Goal: Transaction & Acquisition: Subscribe to service/newsletter

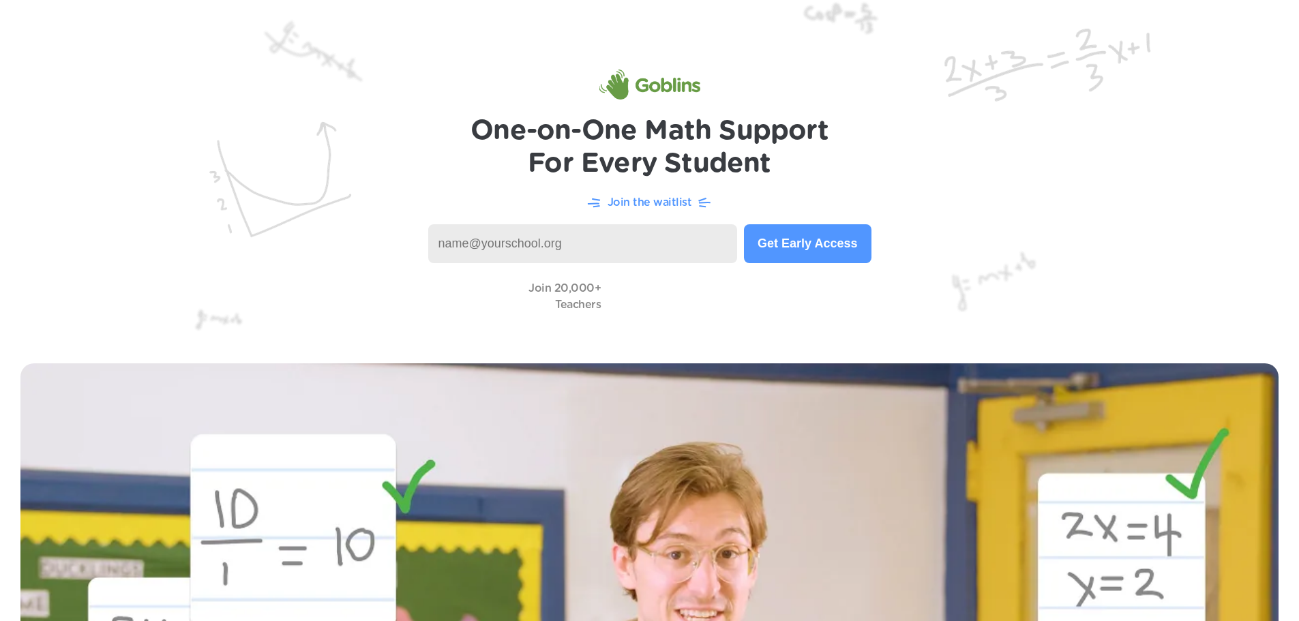
click at [640, 247] on input at bounding box center [583, 243] width 310 height 39
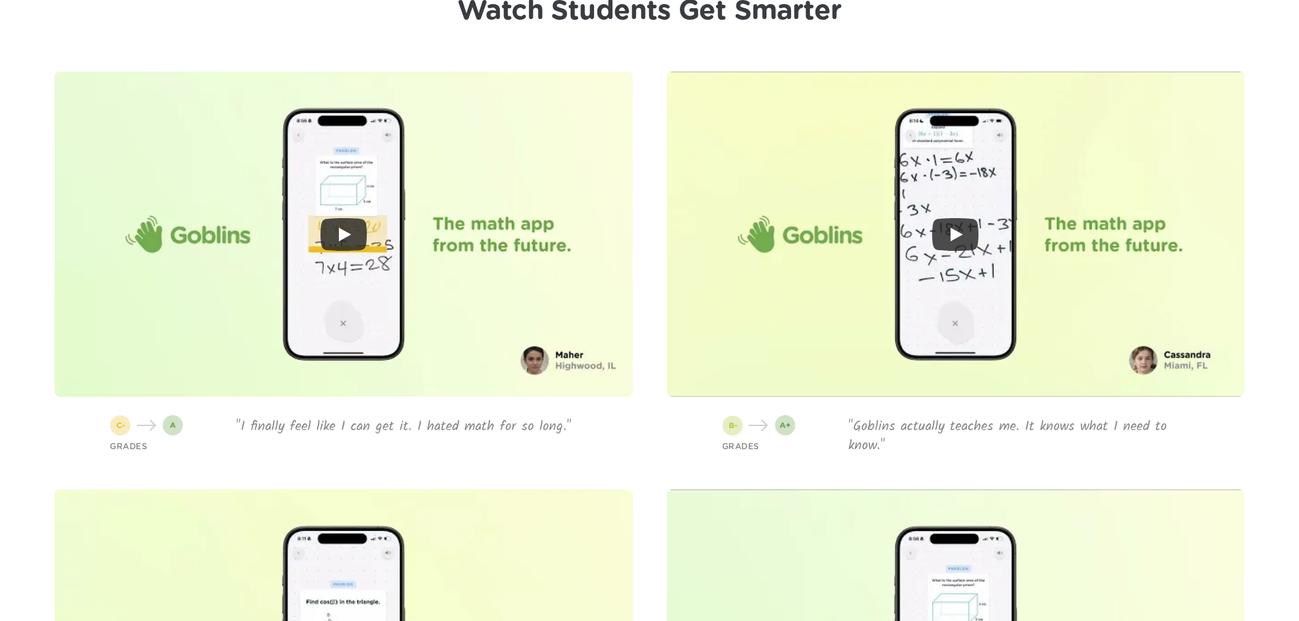
scroll to position [3478, 0]
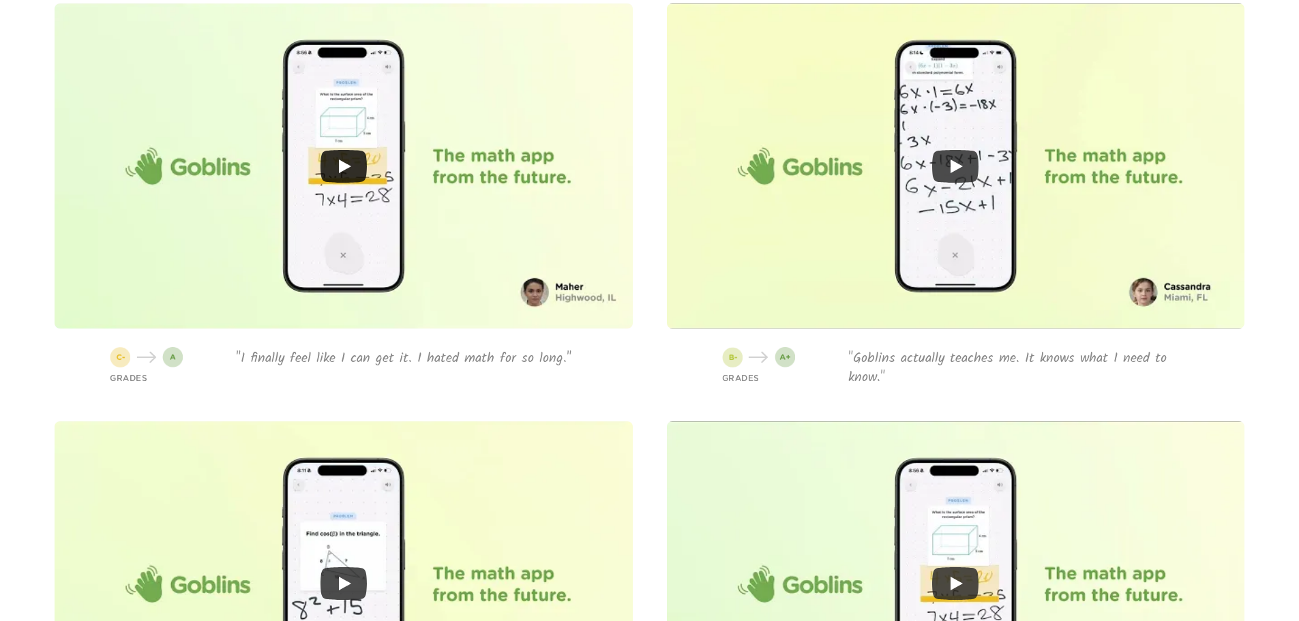
click at [352, 151] on icon "Play" at bounding box center [344, 166] width 46 height 33
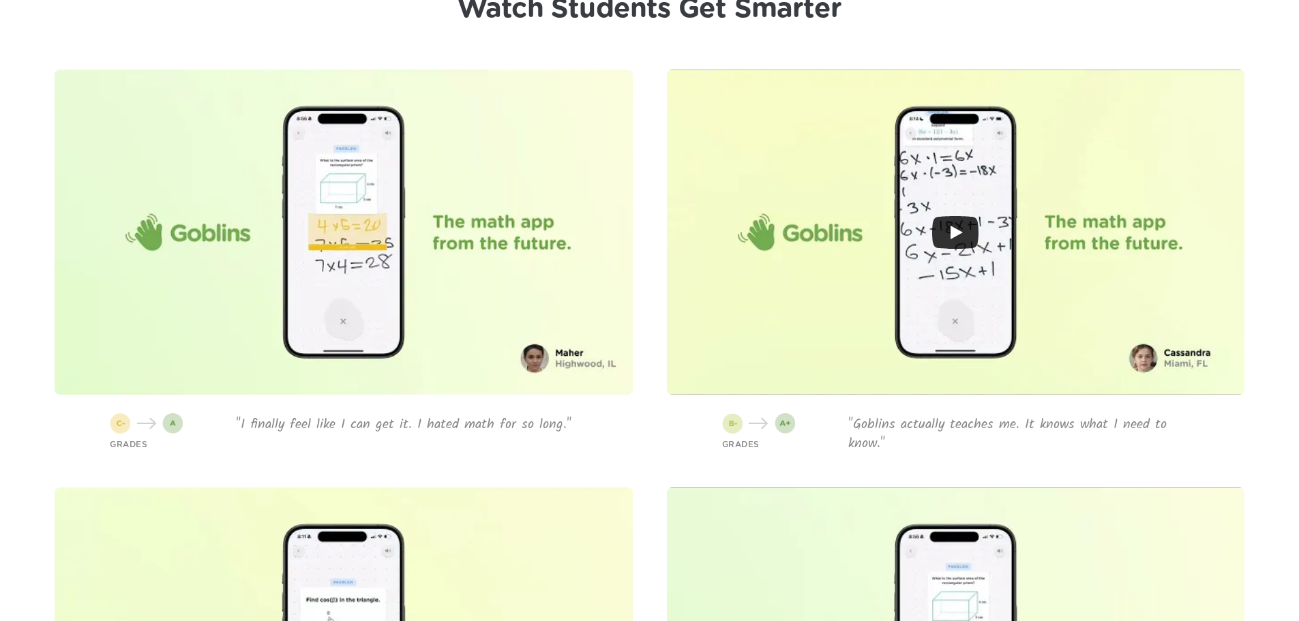
scroll to position [3410, 0]
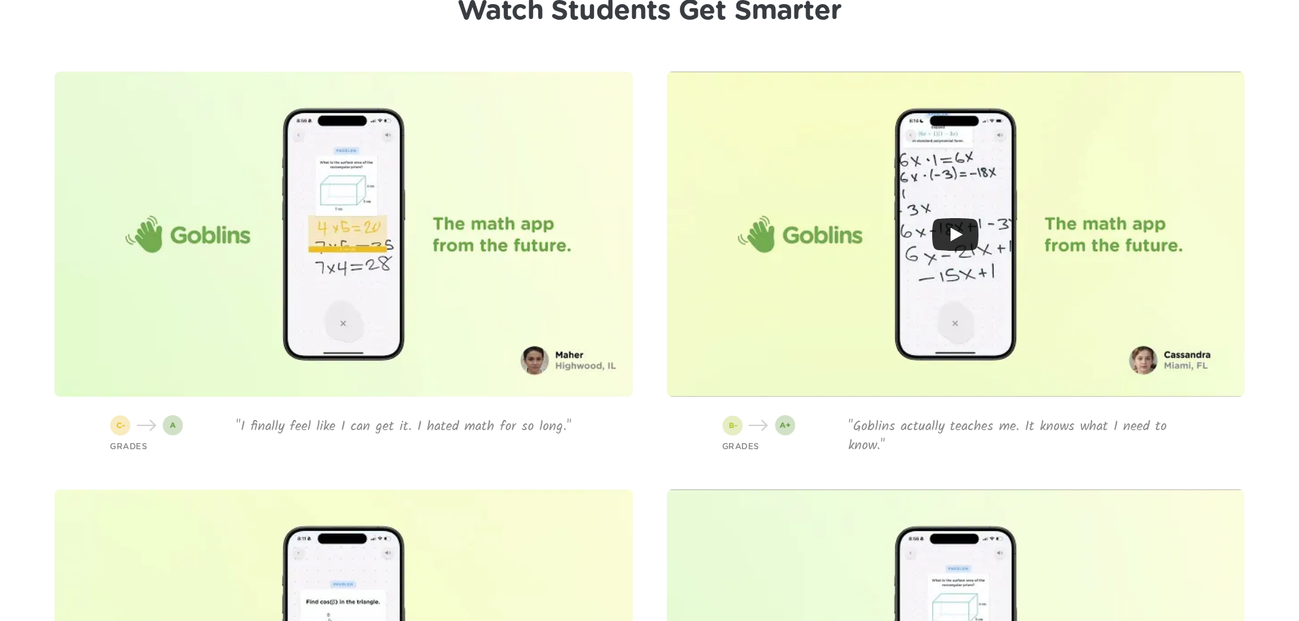
click at [952, 222] on icon "Play" at bounding box center [955, 234] width 46 height 33
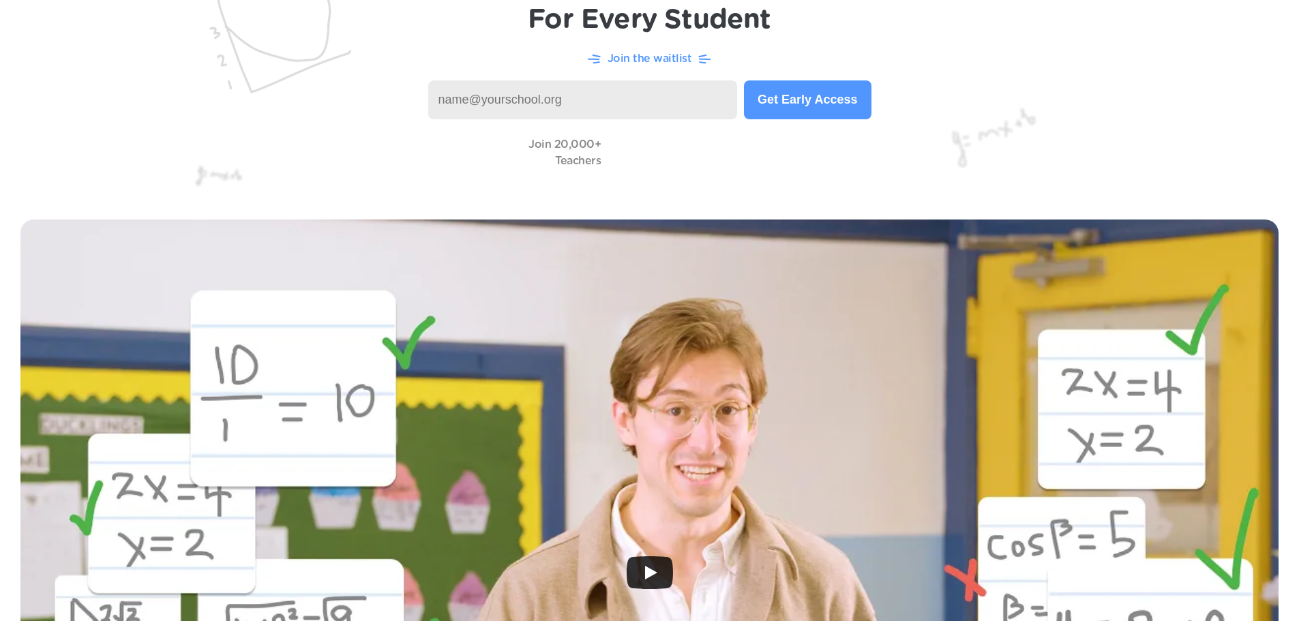
scroll to position [0, 0]
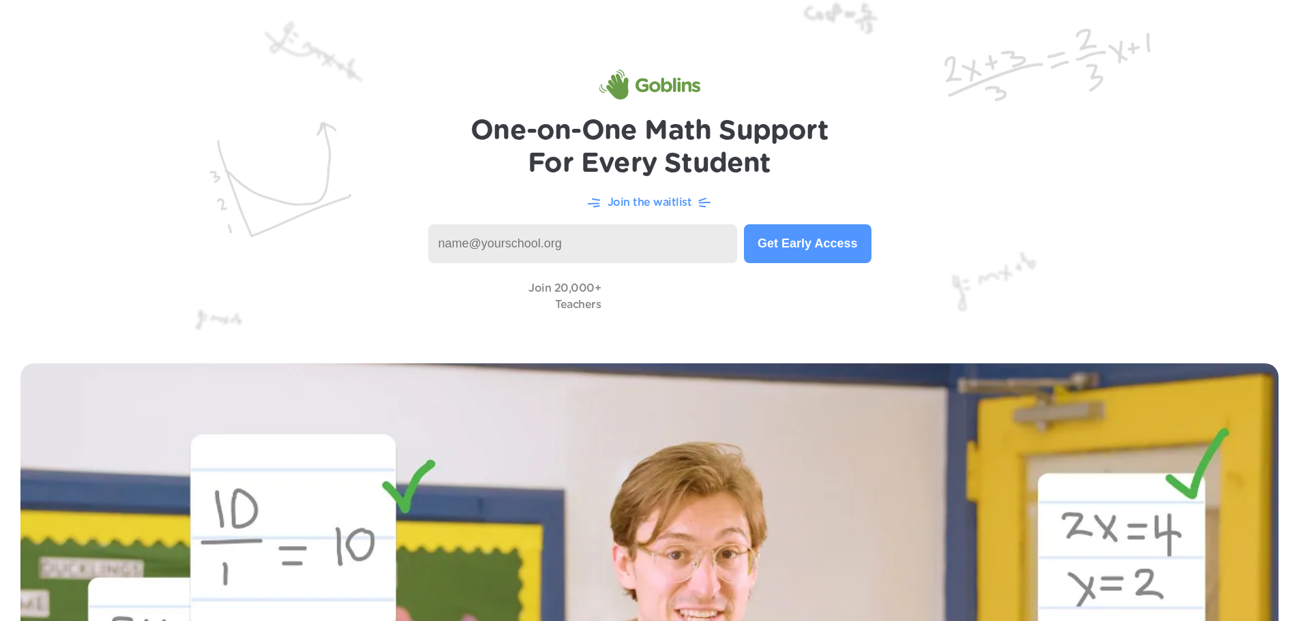
click at [619, 244] on input at bounding box center [583, 243] width 310 height 39
type input "[EMAIL_ADDRESS][PERSON_NAME][DOMAIN_NAME]"
click at [822, 252] on button "Get Early Access" at bounding box center [807, 243] width 127 height 39
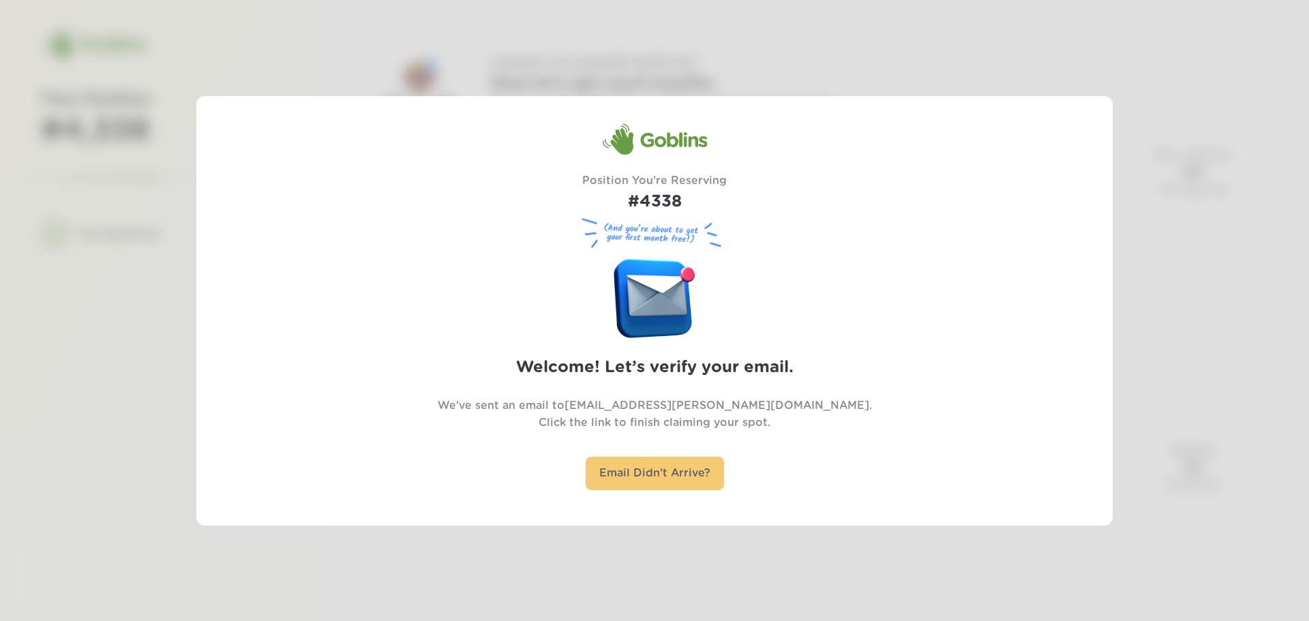
click at [660, 472] on div "Email Didn't Arrive?" at bounding box center [655, 473] width 138 height 33
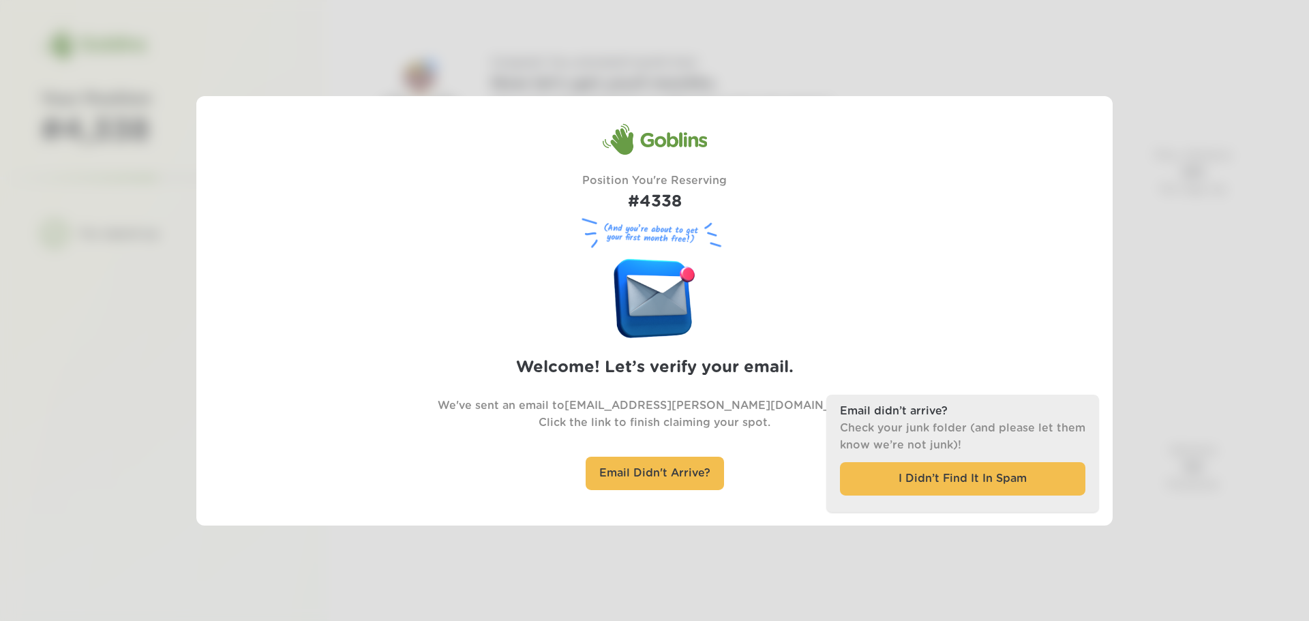
click at [1203, 306] on div at bounding box center [654, 310] width 1309 height 621
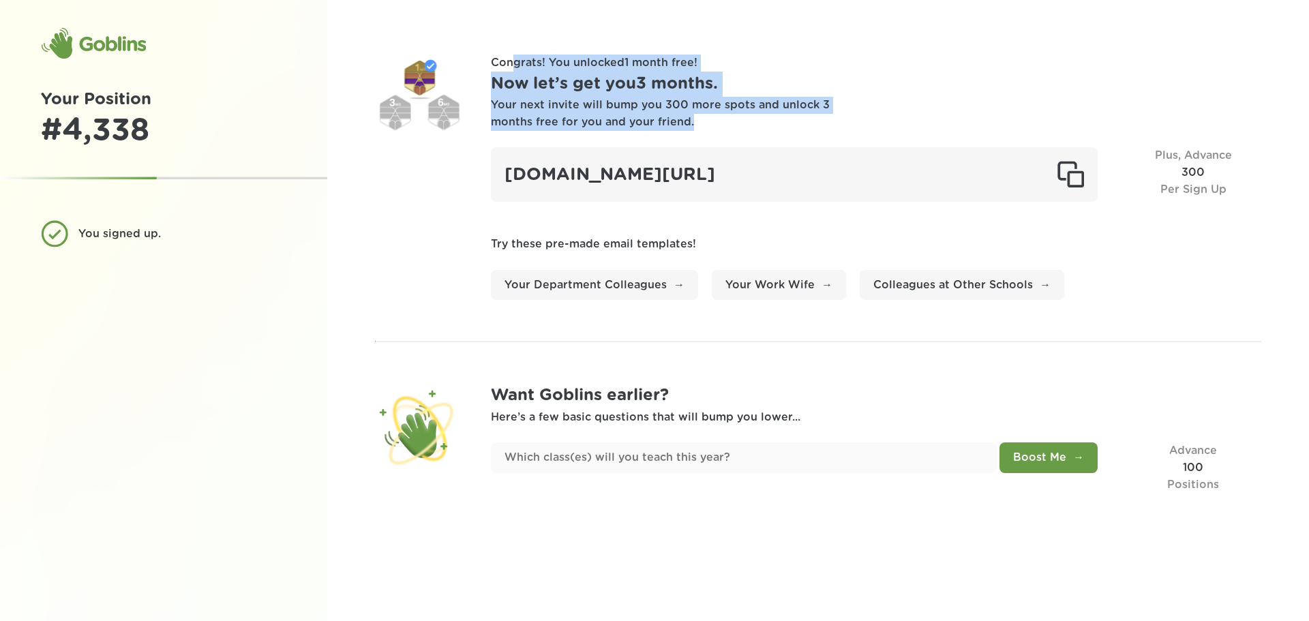
drag, startPoint x: 514, startPoint y: 62, endPoint x: 862, endPoint y: 115, distance: 351.7
click at [862, 115] on div "Congrats! You unlocked 1 month free ! Now let’s get you 3 months . Your next in…" at bounding box center [876, 177] width 771 height 245
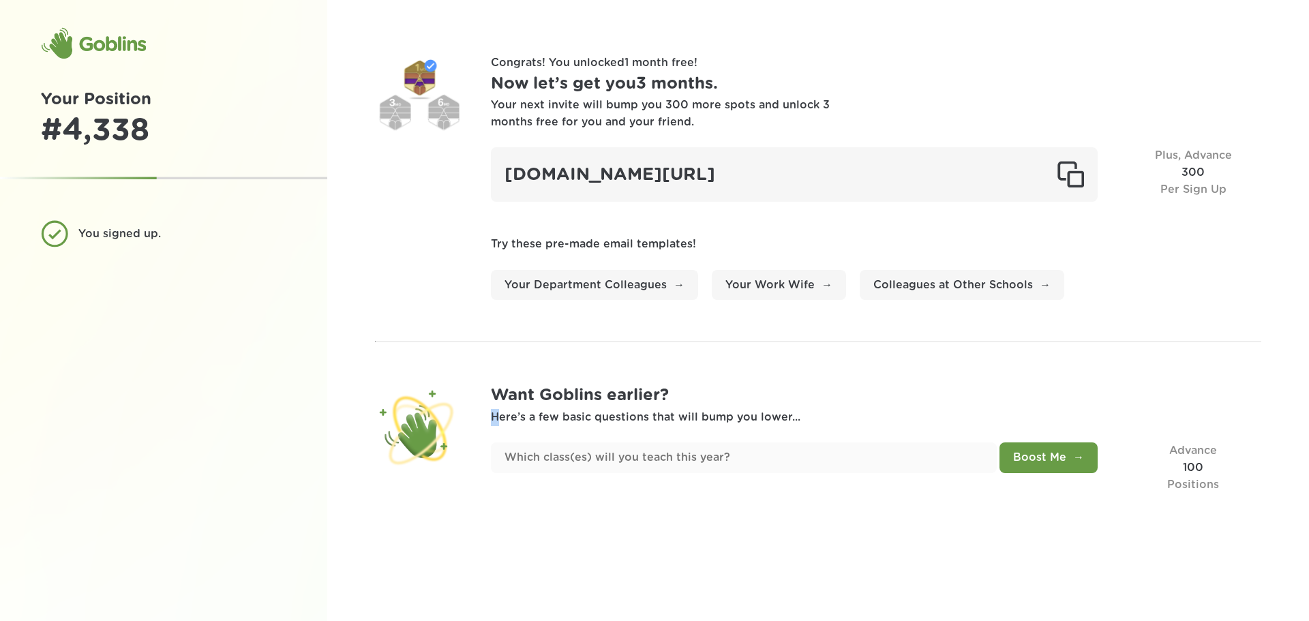
drag, startPoint x: 499, startPoint y: 417, endPoint x: 776, endPoint y: 426, distance: 277.0
click at [776, 426] on div "Want Goblins earlier? Here’s a few basic questions that will bump you lower... …" at bounding box center [876, 438] width 771 height 110
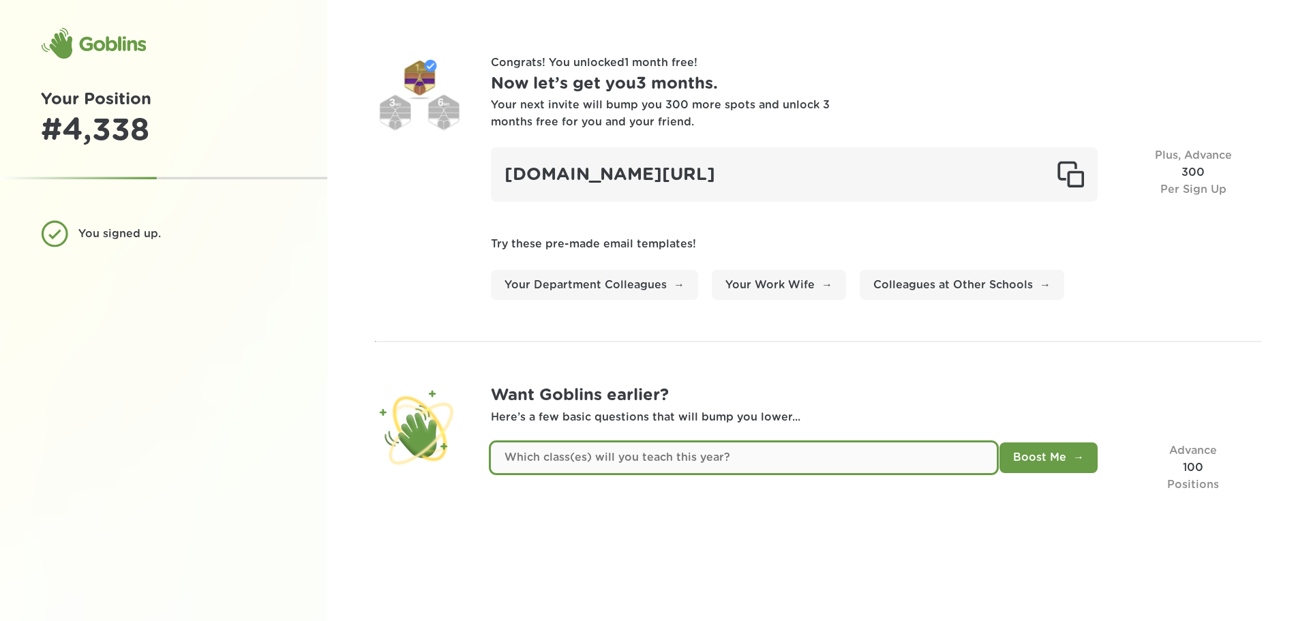
click at [702, 460] on input "text" at bounding box center [744, 458] width 506 height 31
type input "Math"
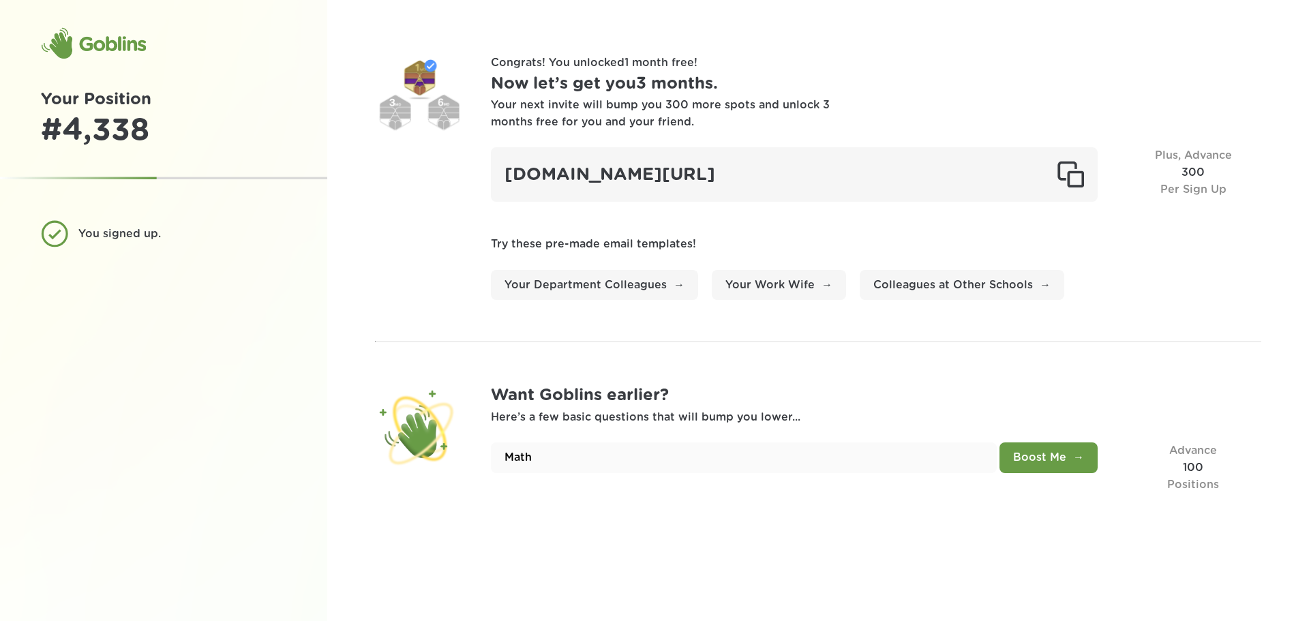
click at [1034, 453] on button "Boost Me" at bounding box center [1049, 458] width 98 height 31
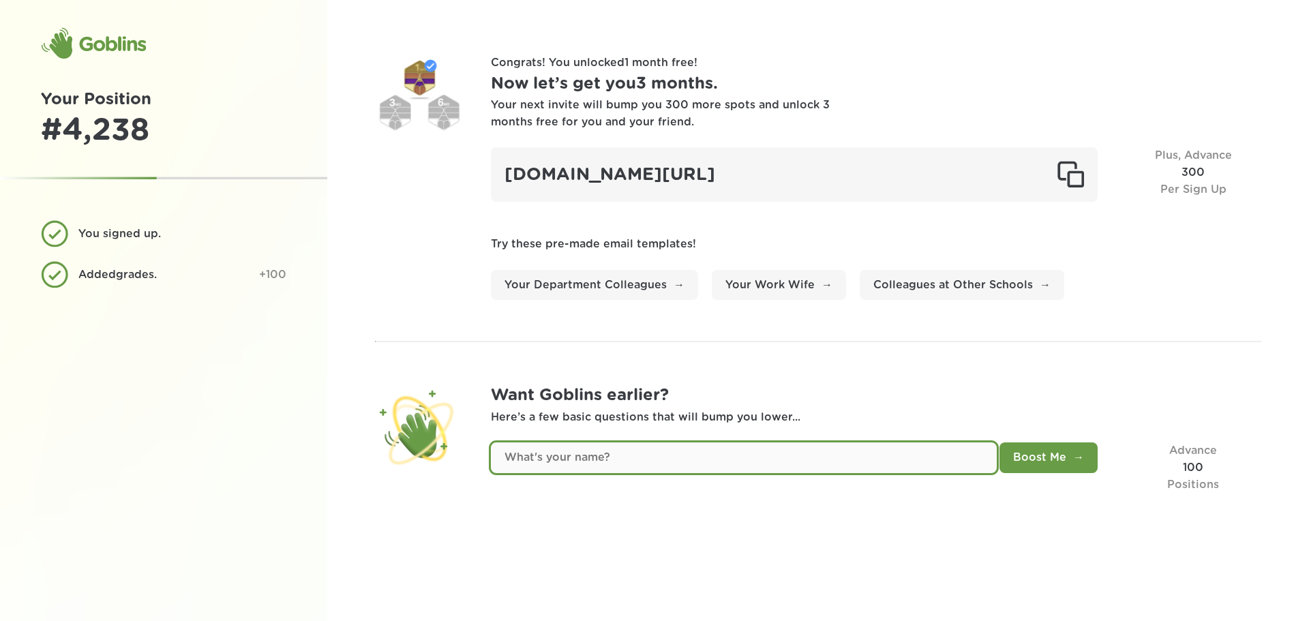
click at [612, 453] on input "text" at bounding box center [744, 458] width 506 height 31
type input "Julian"
click at [1000, 443] on button "Boost Me" at bounding box center [1049, 458] width 98 height 31
click at [664, 455] on input "text" at bounding box center [744, 458] width 506 height 31
type input "Ai driven Math learning strategist"
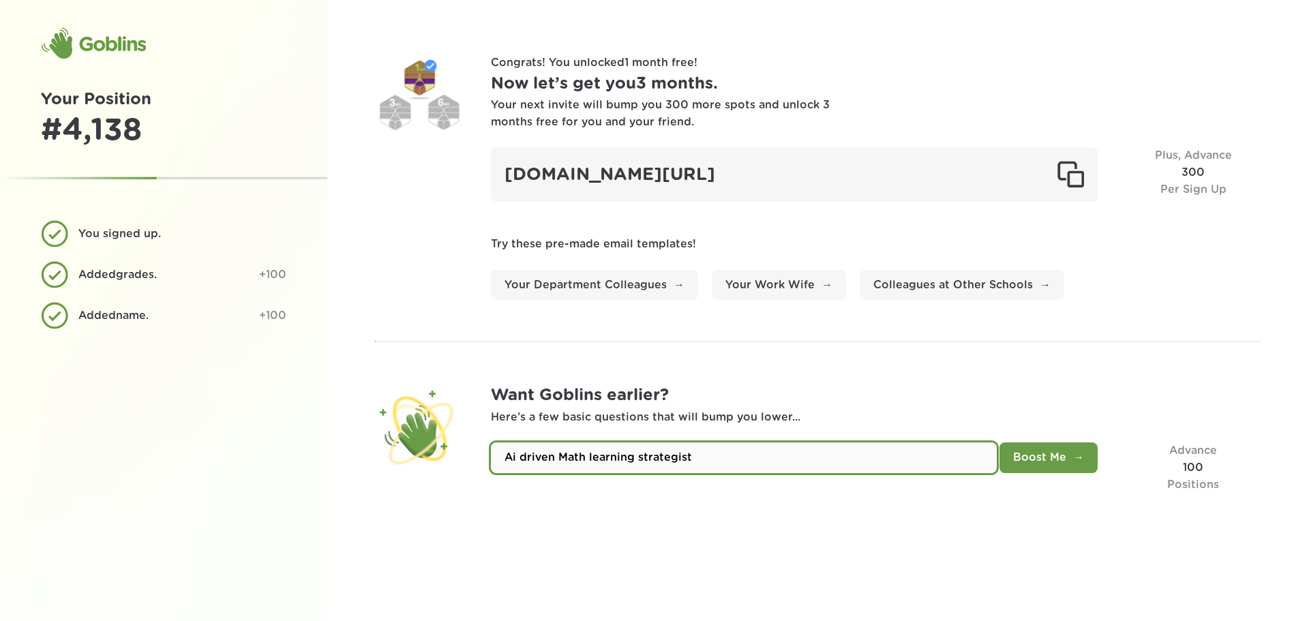
click at [1000, 443] on button "Boost Me" at bounding box center [1049, 458] width 98 height 31
click at [664, 462] on input "text" at bounding box center [744, 458] width 506 height 31
type input "Alpha"
click at [1000, 443] on button "Boost Me" at bounding box center [1049, 458] width 98 height 31
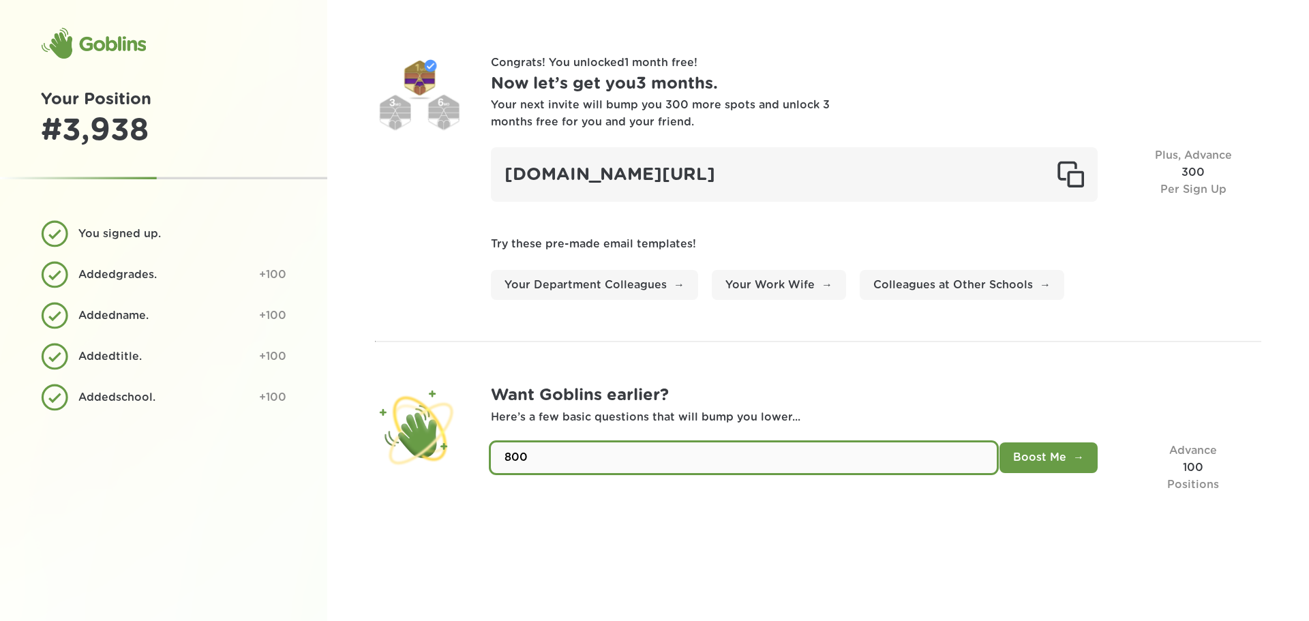
type input "800"
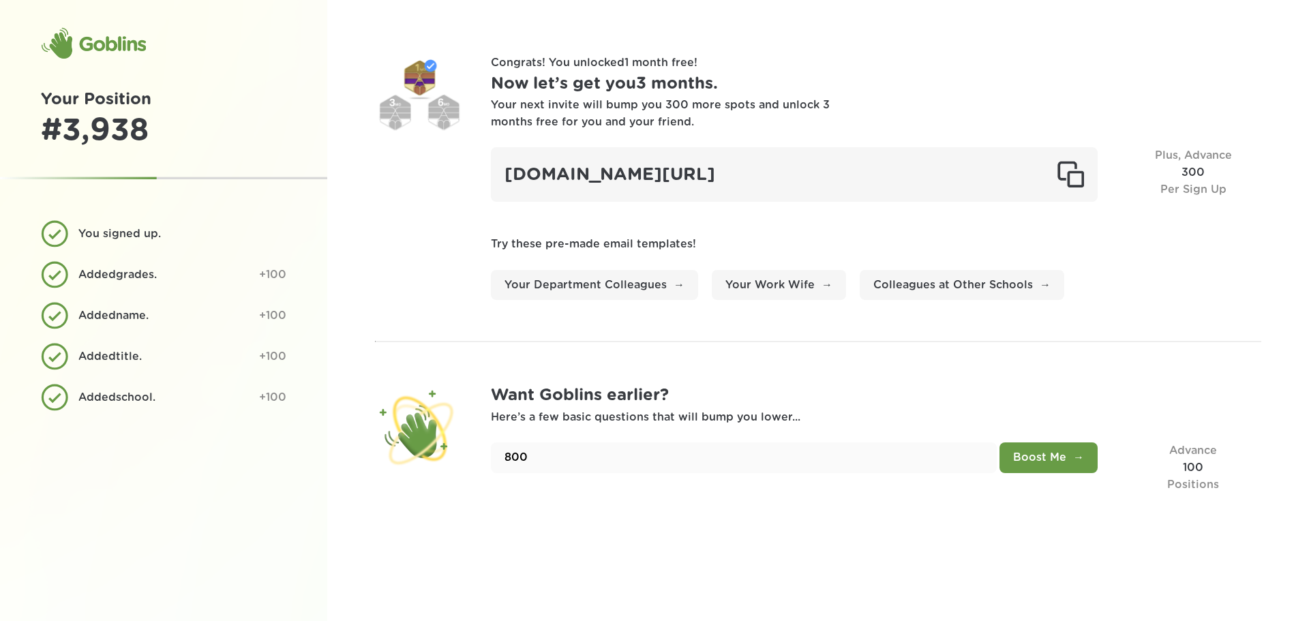
click at [1061, 463] on button "Boost Me" at bounding box center [1049, 458] width 98 height 31
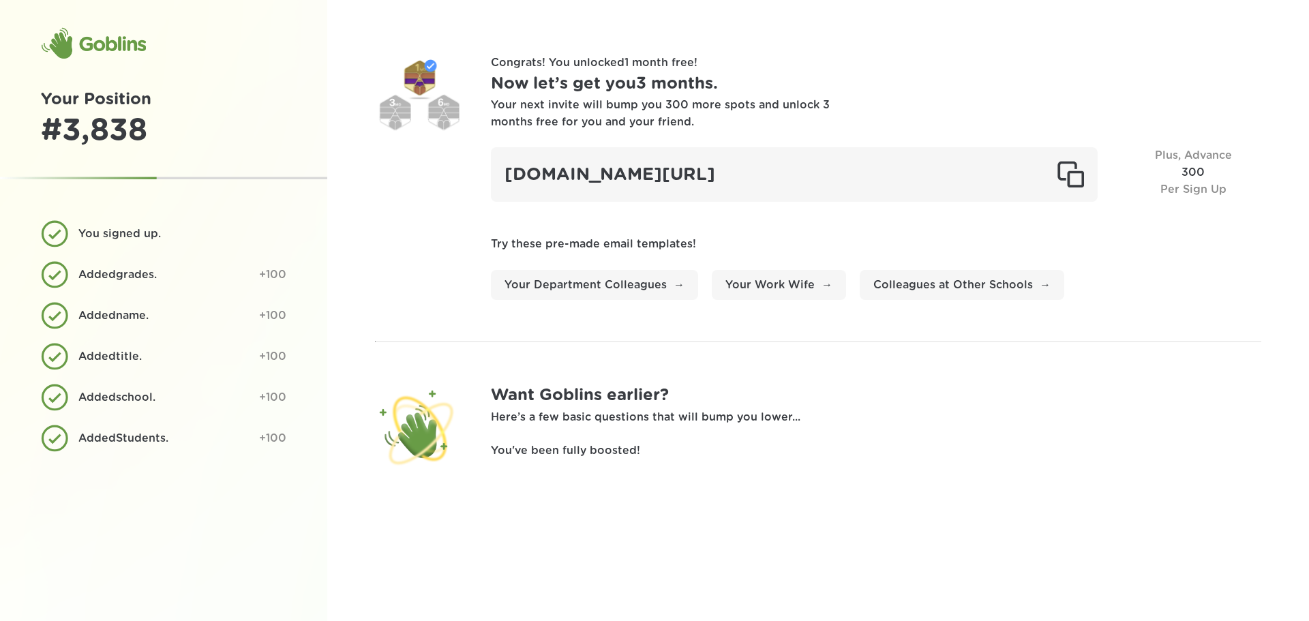
click at [124, 48] on div "Goblins" at bounding box center [93, 43] width 105 height 33
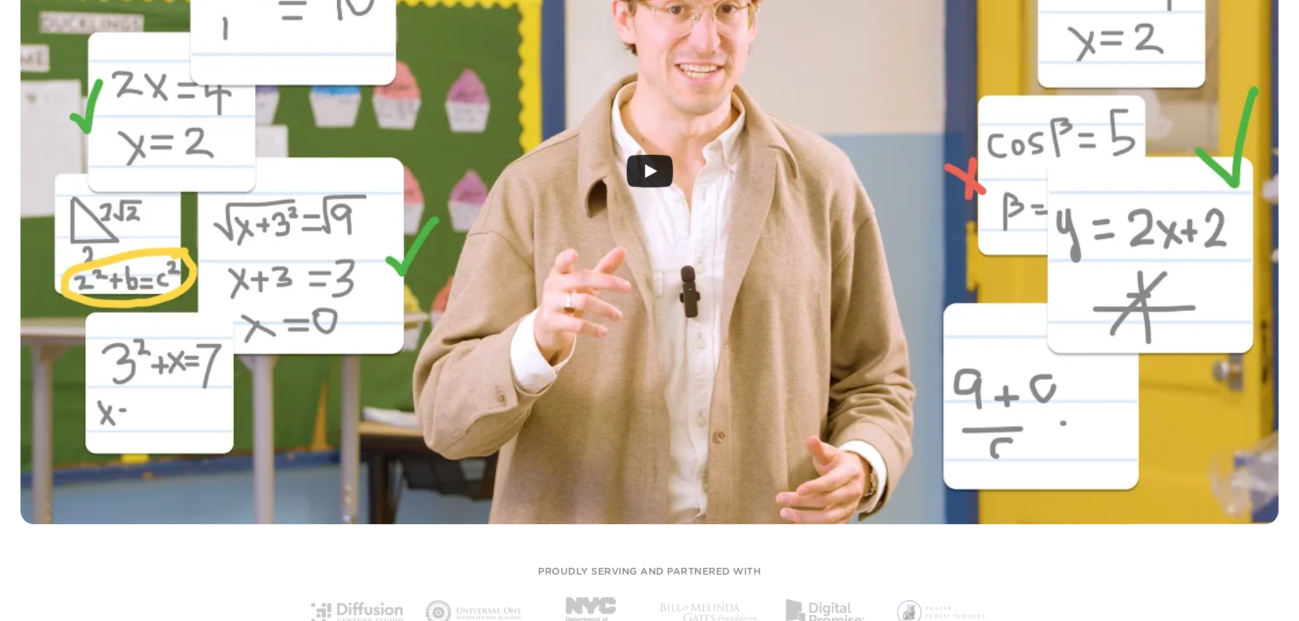
click at [659, 175] on icon "Play" at bounding box center [650, 171] width 46 height 33
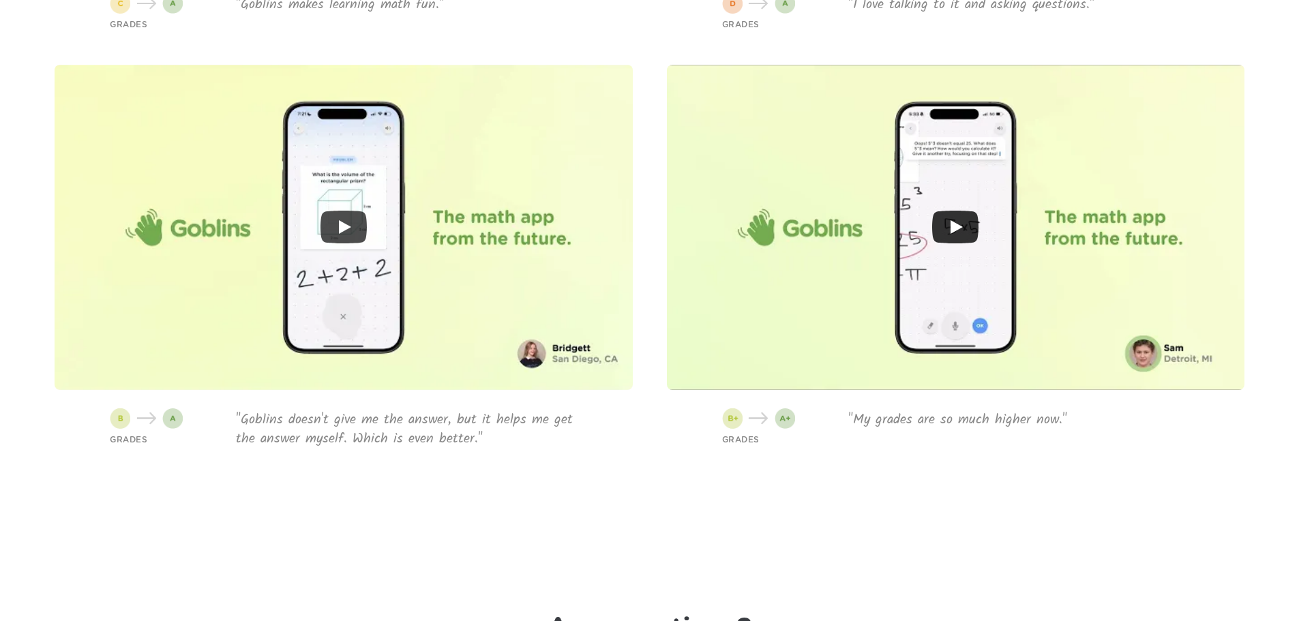
scroll to position [4228, 0]
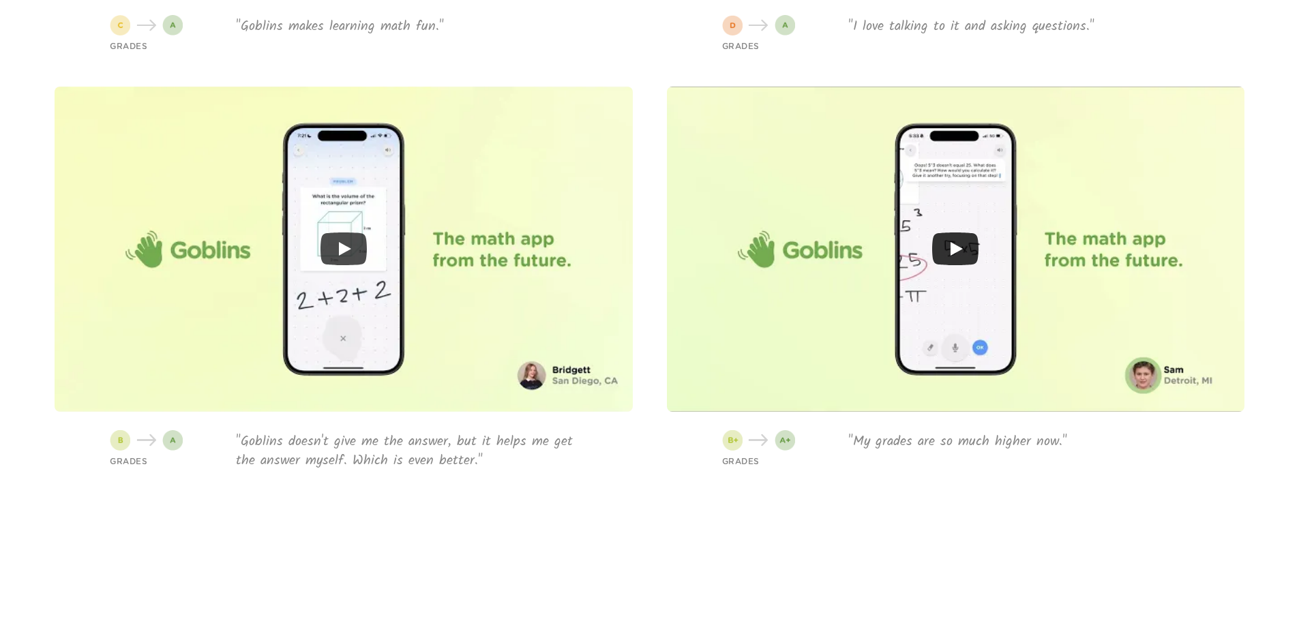
click at [957, 254] on icon "Play" at bounding box center [955, 249] width 46 height 33
click at [345, 253] on icon "Play" at bounding box center [344, 249] width 46 height 33
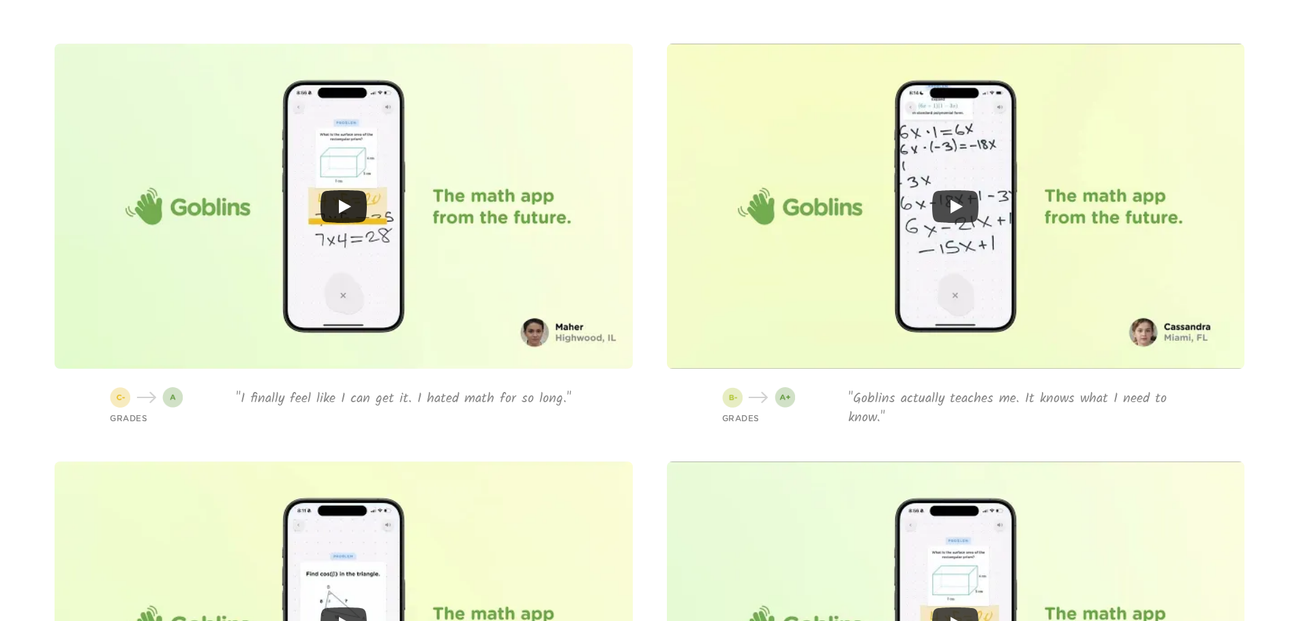
scroll to position [3682, 0]
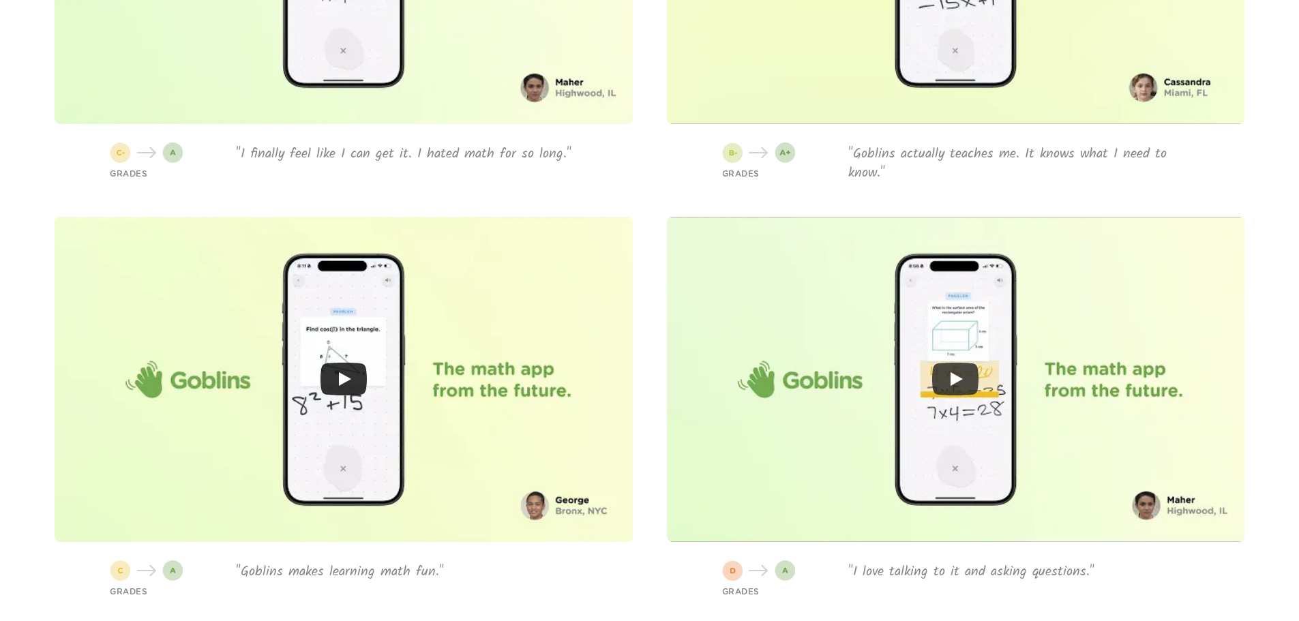
click at [346, 387] on icon "Play" at bounding box center [344, 379] width 46 height 33
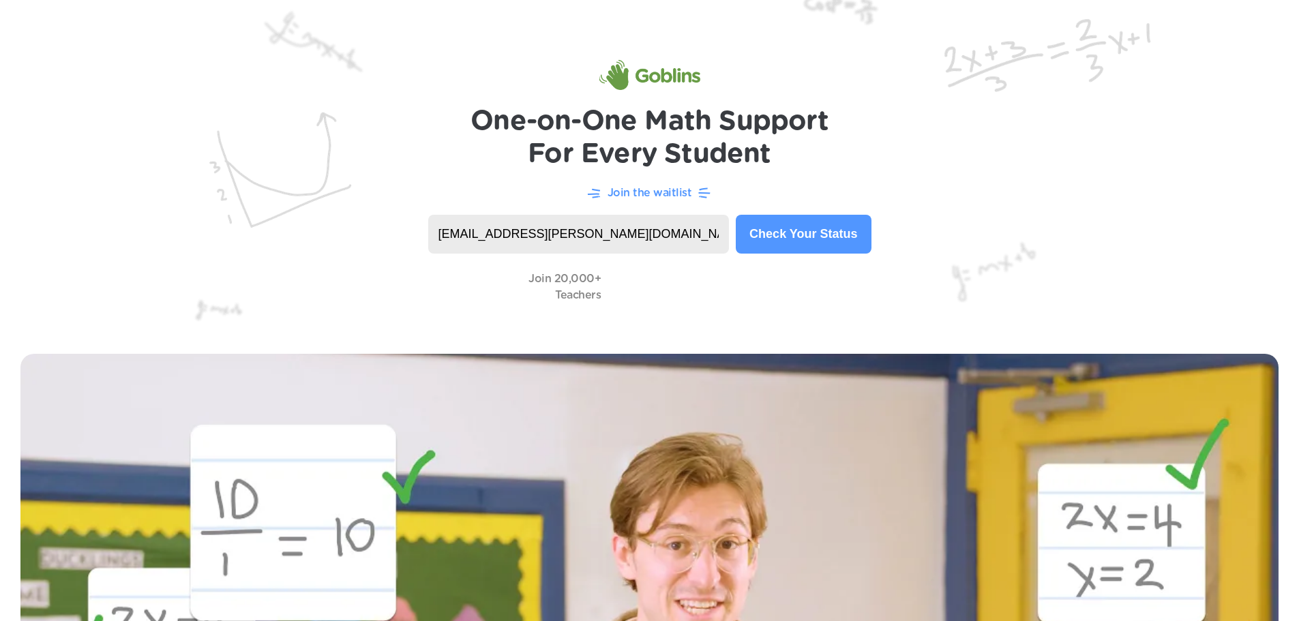
scroll to position [0, 0]
